Goal: Task Accomplishment & Management: Use online tool/utility

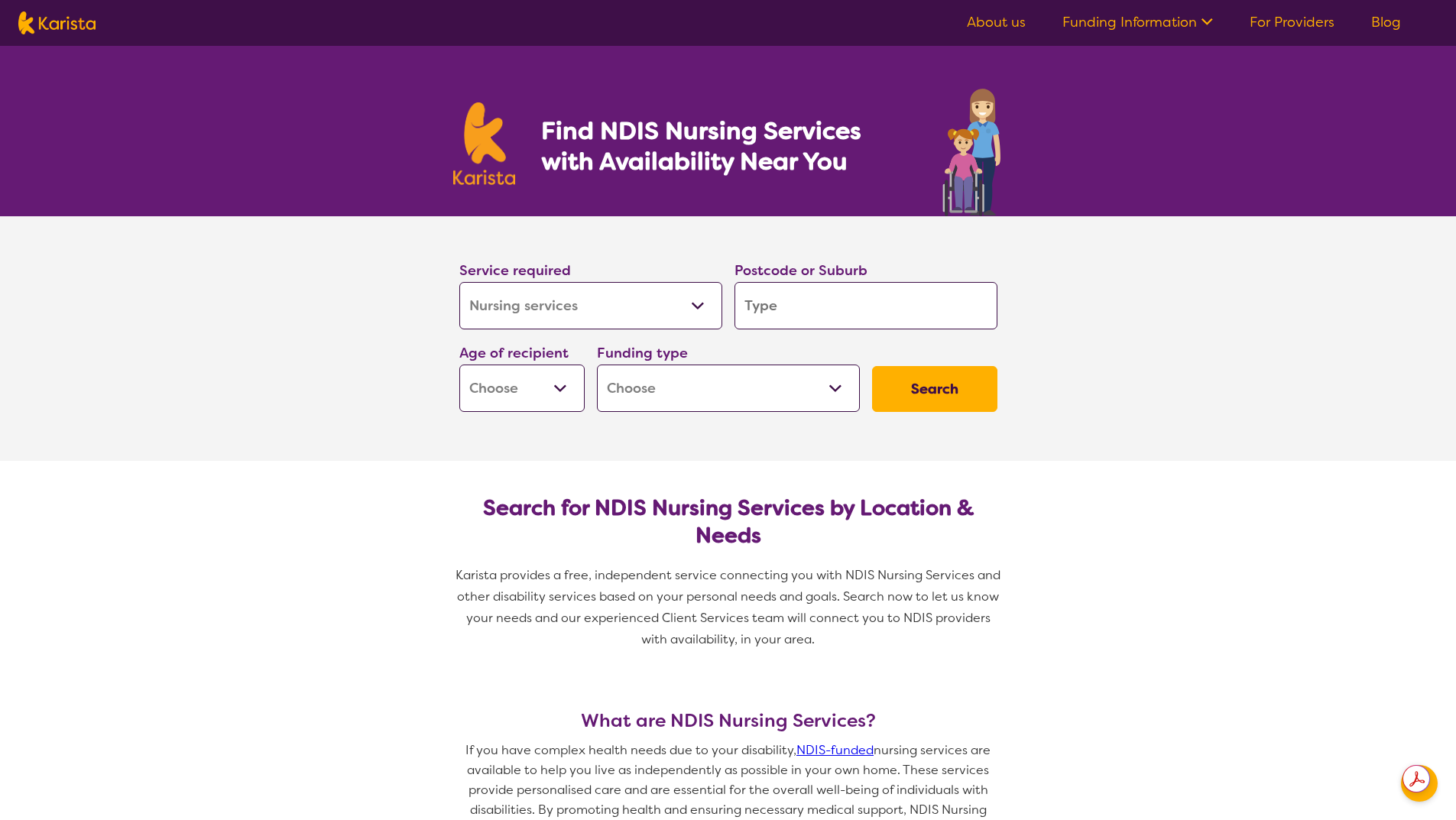
select select "Nursing services"
select select "Personal care"
click at [459, 282] on select "Allied Health Assistant Assessment ([MEDICAL_DATA] or [MEDICAL_DATA]) Behaviour…" at bounding box center [591, 305] width 263 height 48
select select "Personal care"
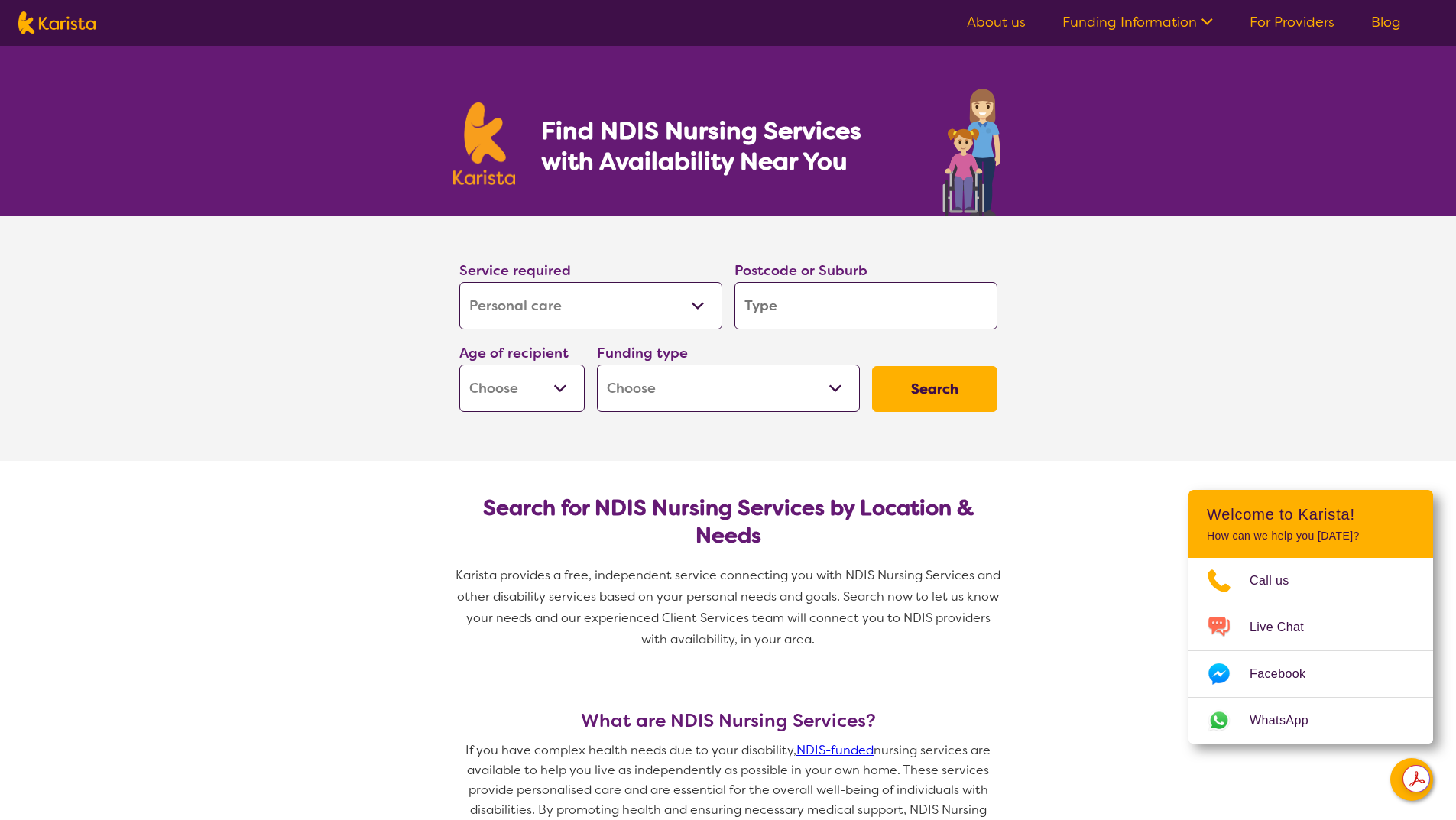
click at [809, 311] on input "search" at bounding box center [866, 305] width 263 height 48
type input "3"
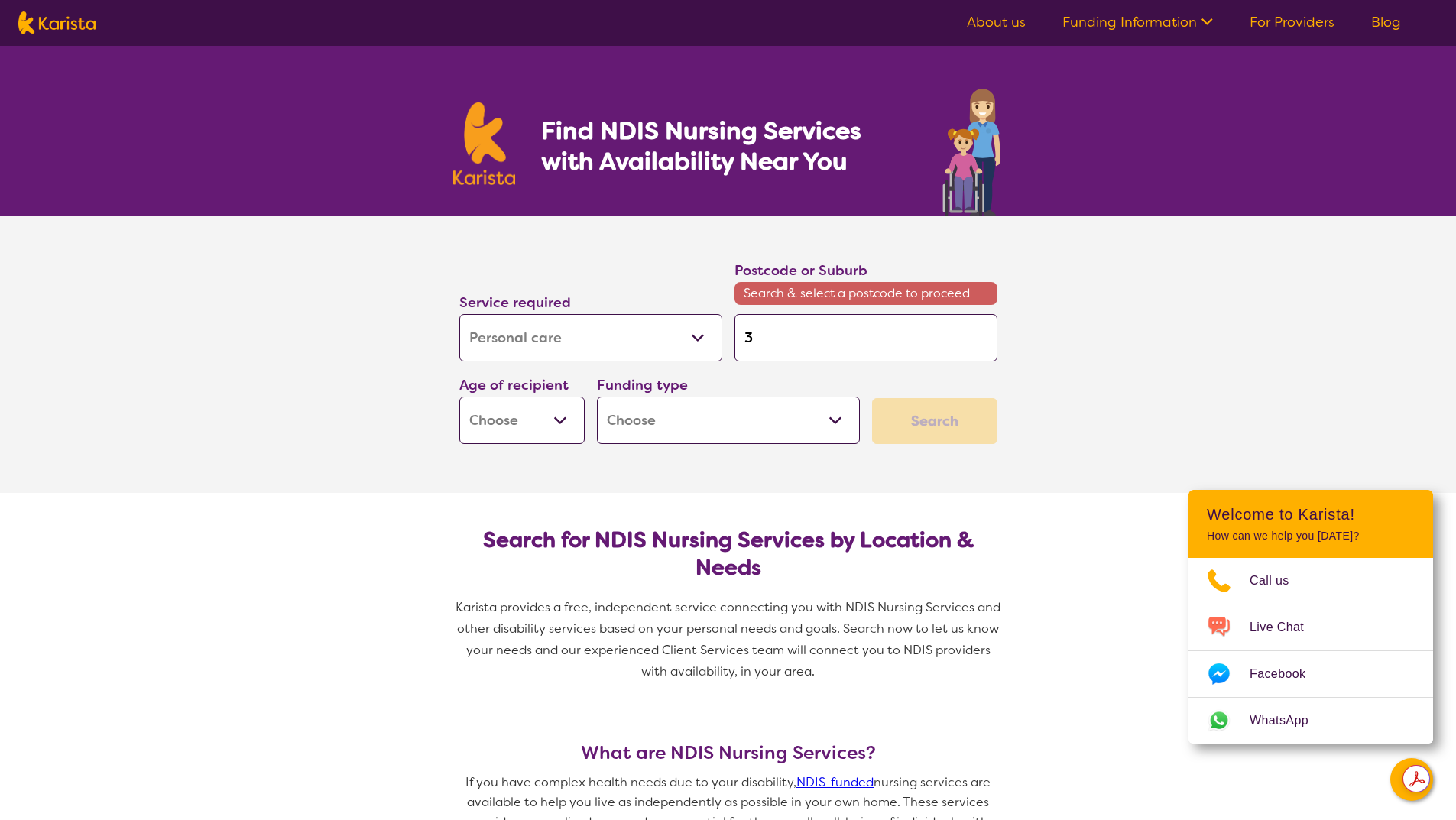
type input "31"
type input "312"
type input "3125"
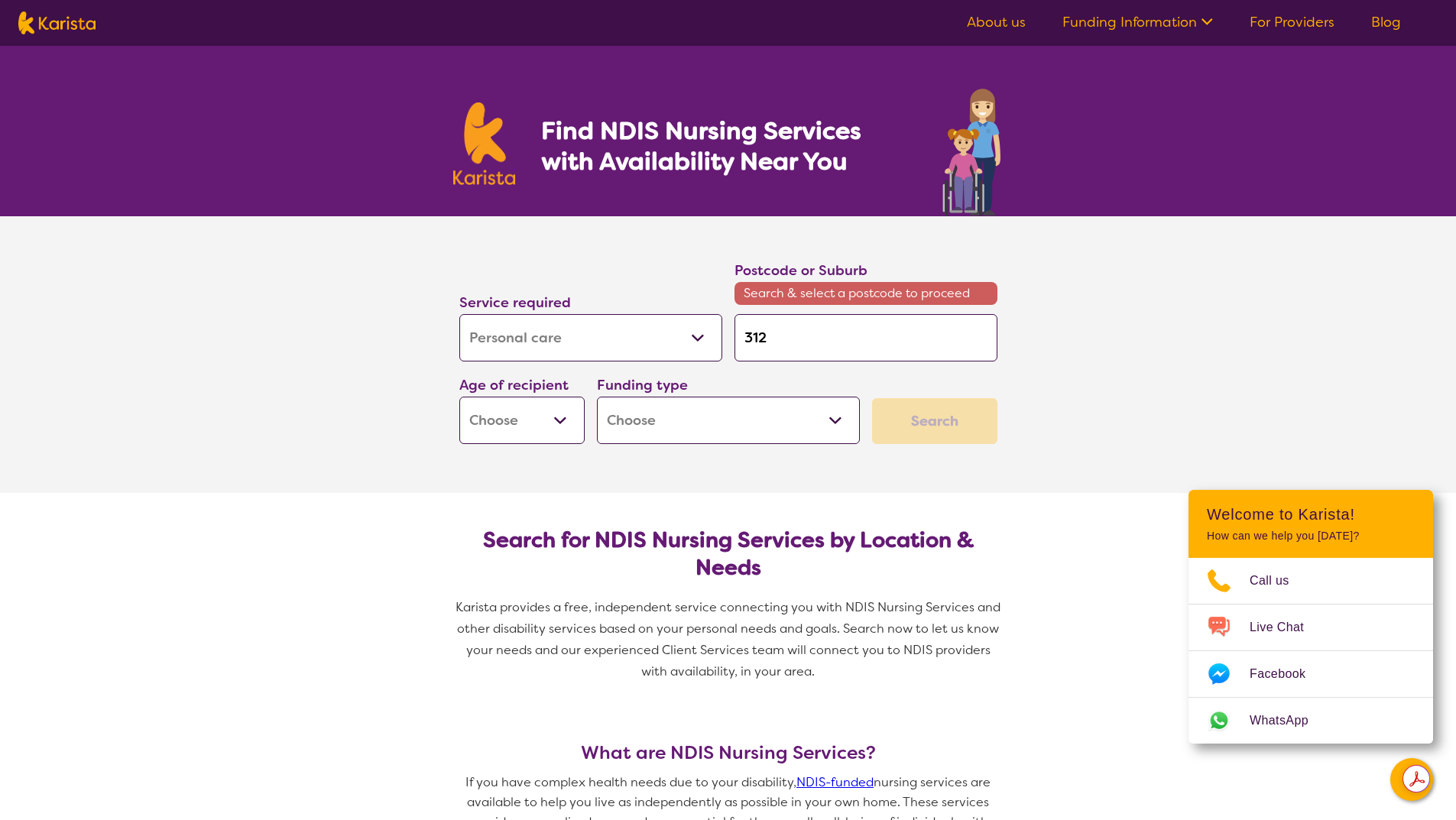
type input "3125"
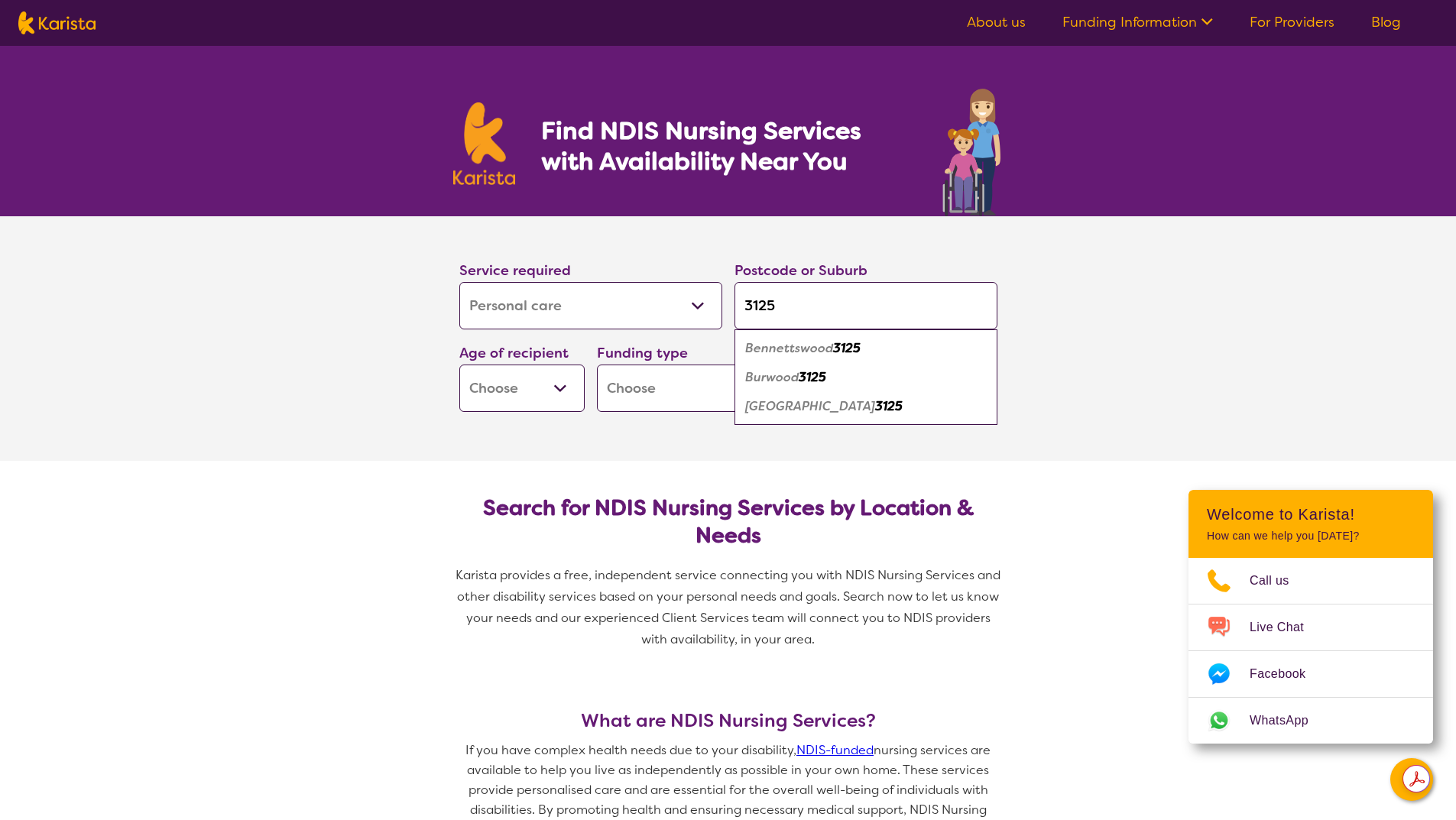
type input "3125"
click at [567, 379] on select "Early Childhood - 0 to 9 Child - 10 to 11 Adolescent - 12 to 17 Adult - 18 to 6…" at bounding box center [522, 388] width 125 height 48
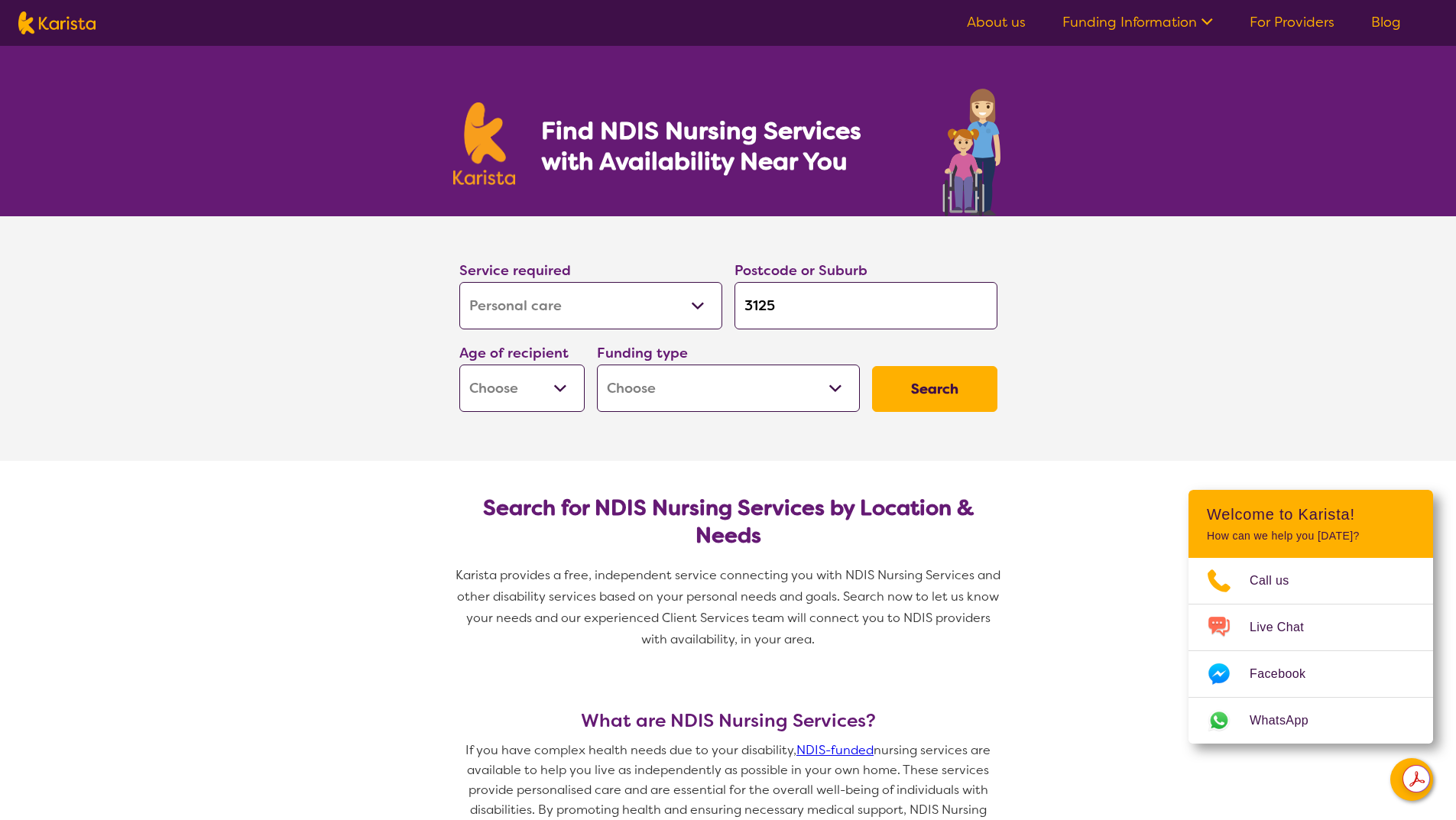
select select "AG"
click at [459, 364] on select "Early Childhood - 0 to 9 Child - 10 to 11 Adolescent - 12 to 17 Adult - 18 to 6…" at bounding box center [522, 388] width 125 height 48
select select "AG"
click at [680, 396] on select "Home Care Package (HCP) National Disability Insurance Scheme (NDIS) I don't know" at bounding box center [728, 388] width 263 height 48
select select "HCP"
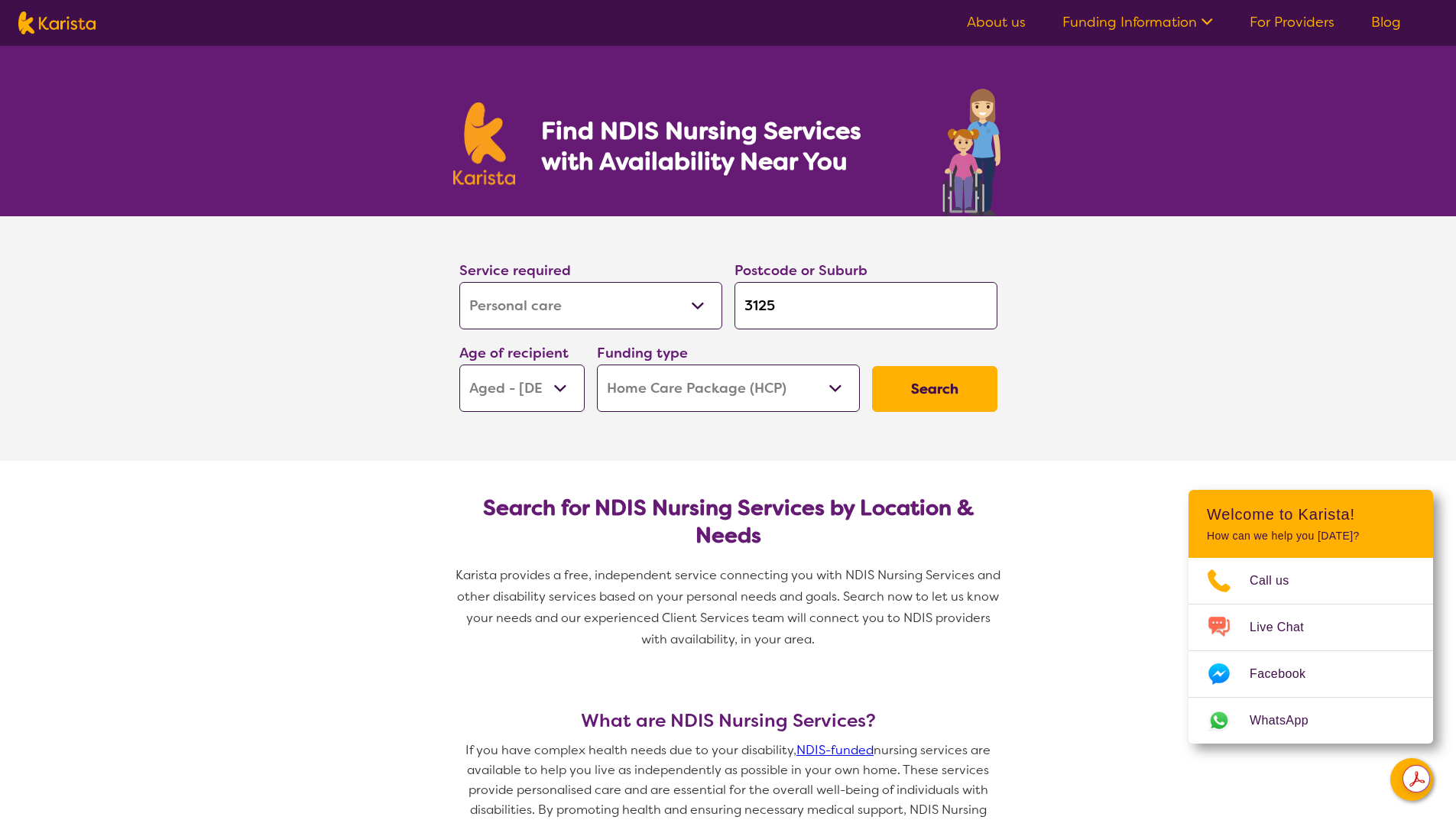
click at [597, 364] on select "Home Care Package (HCP) National Disability Insurance Scheme (NDIS) I don't know" at bounding box center [728, 388] width 263 height 48
select select "HCP"
click at [917, 383] on button "Search" at bounding box center [935, 389] width 125 height 46
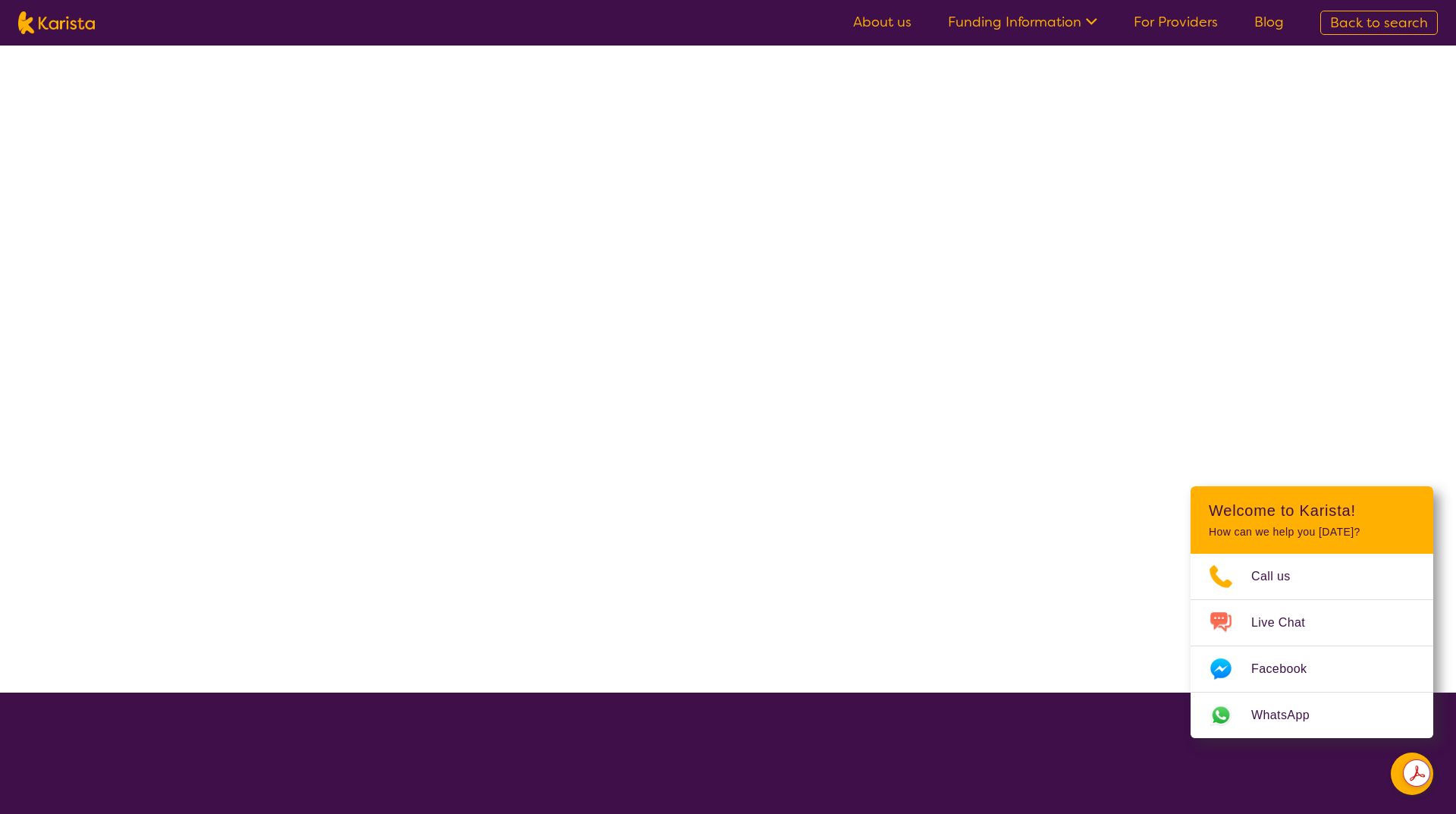
click at [910, 380] on div at bounding box center [728, 369] width 1456 height 647
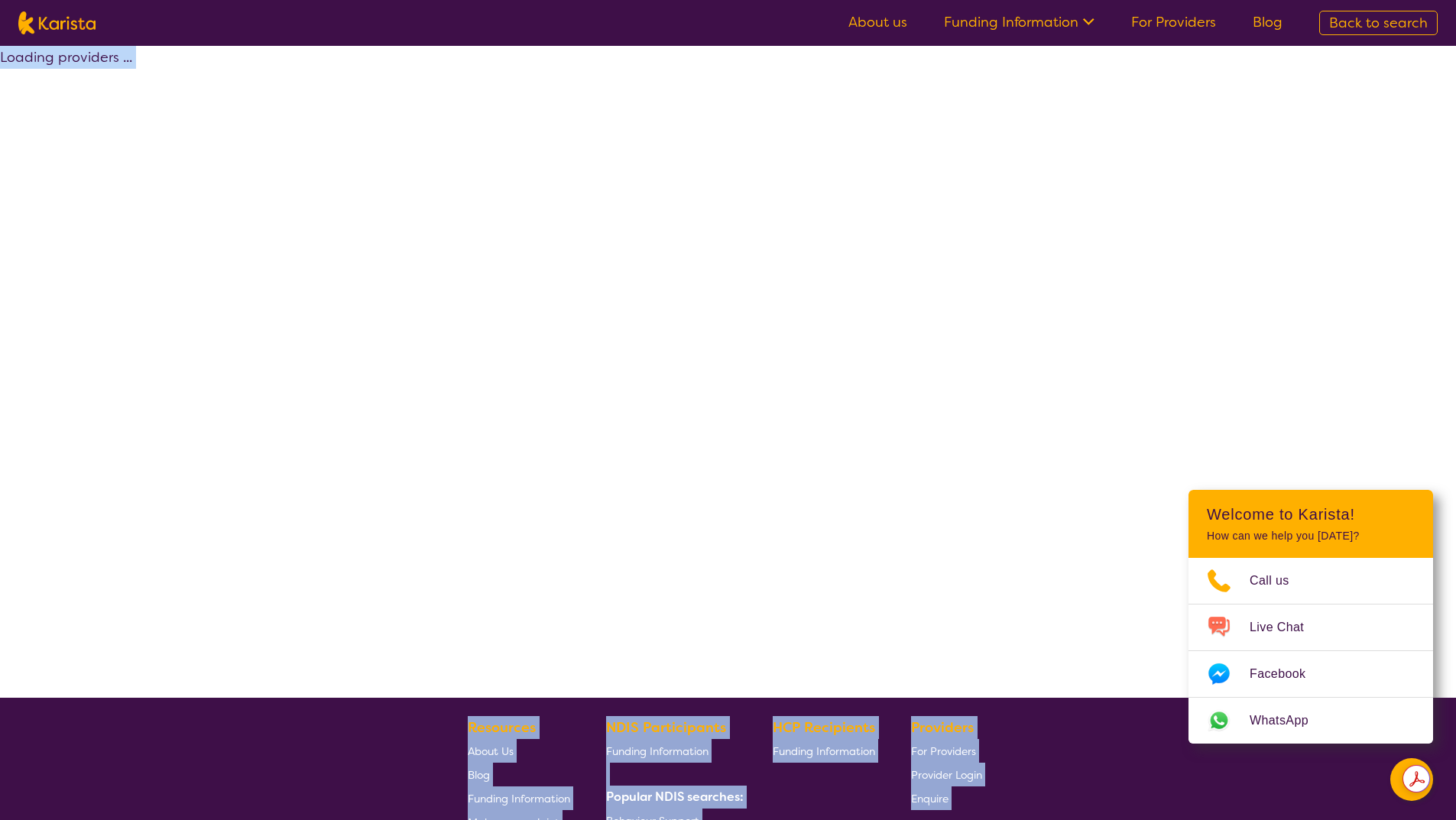
select select "by_score"
